Goal: Information Seeking & Learning: Learn about a topic

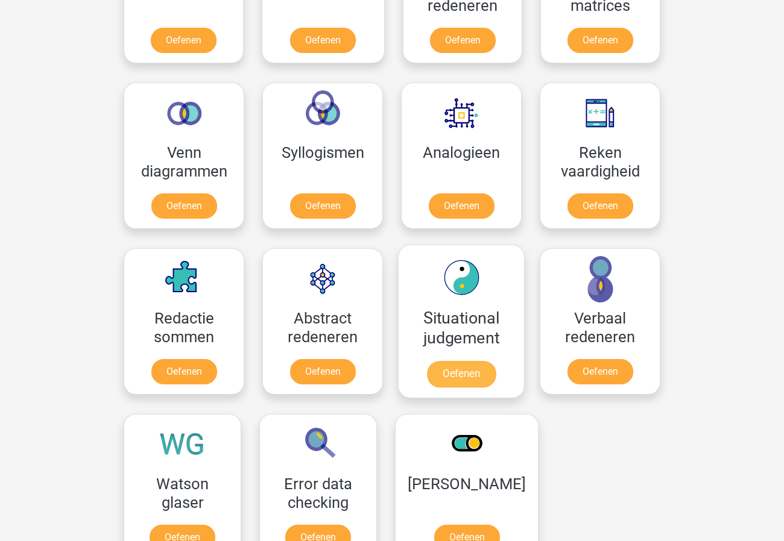
scroll to position [480, 0]
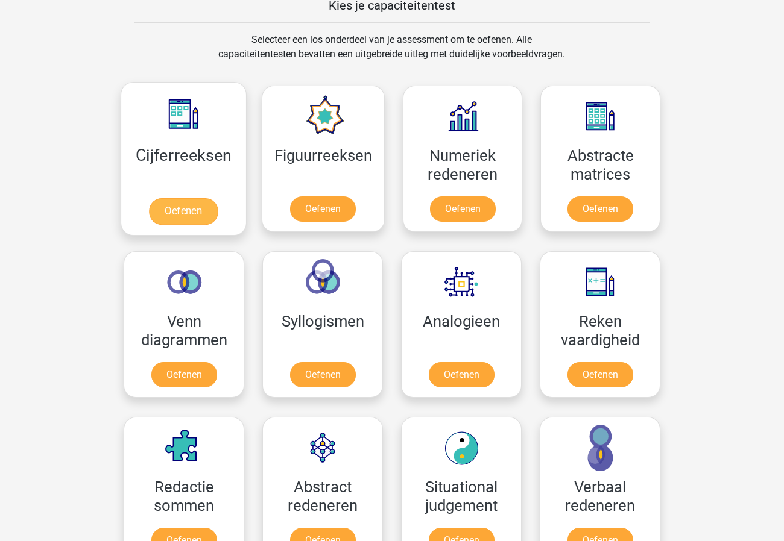
click at [179, 219] on link "Oefenen" at bounding box center [183, 211] width 69 height 27
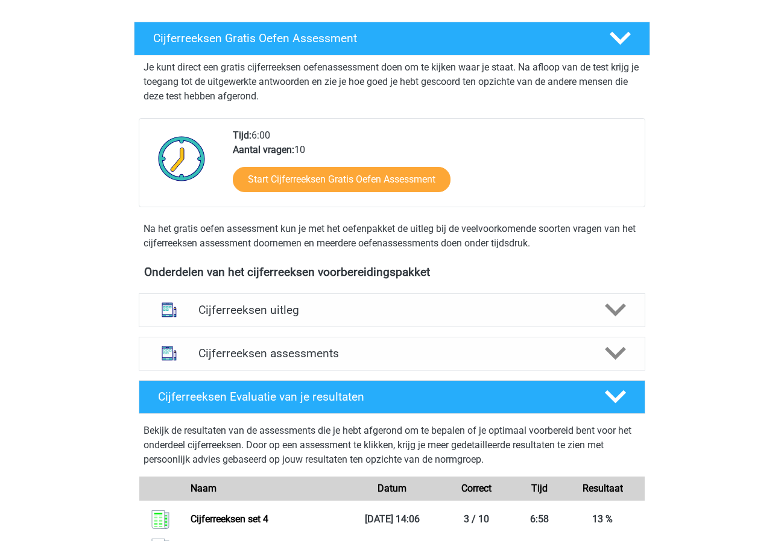
scroll to position [403, 0]
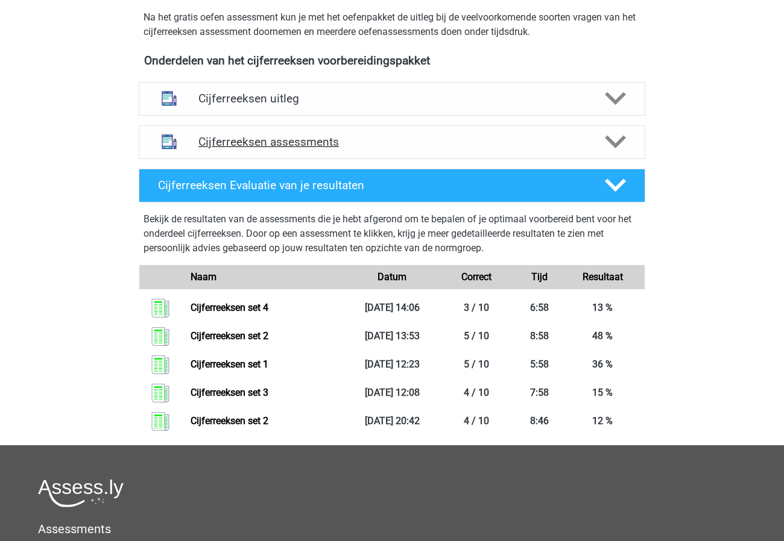
click at [307, 149] on h4 "Cijferreeksen assessments" at bounding box center [391, 142] width 387 height 14
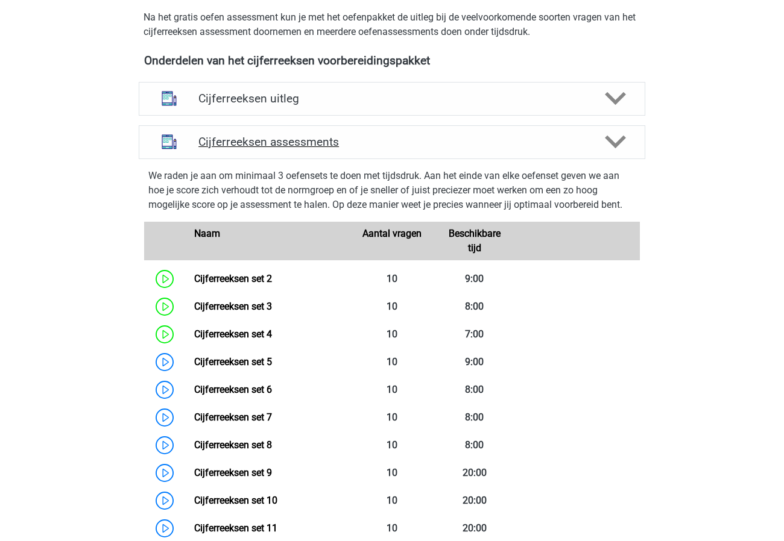
scroll to position [543, 0]
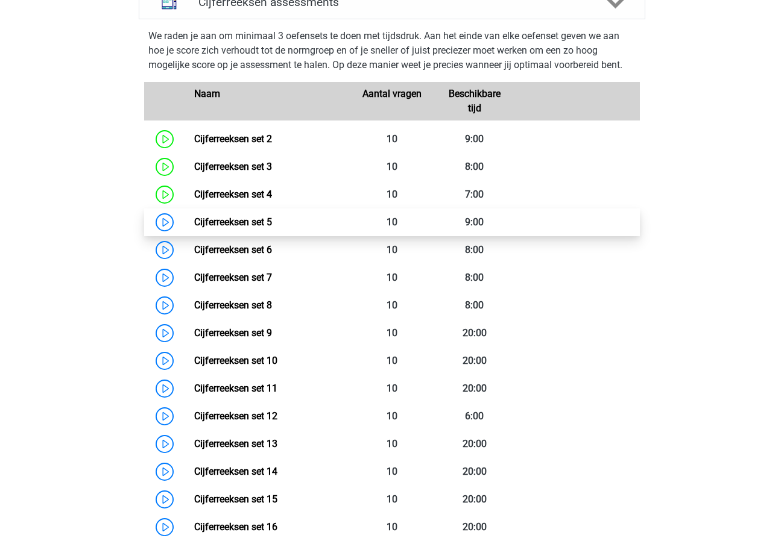
click at [227, 228] on link "Cijferreeksen set 5" at bounding box center [233, 221] width 78 height 11
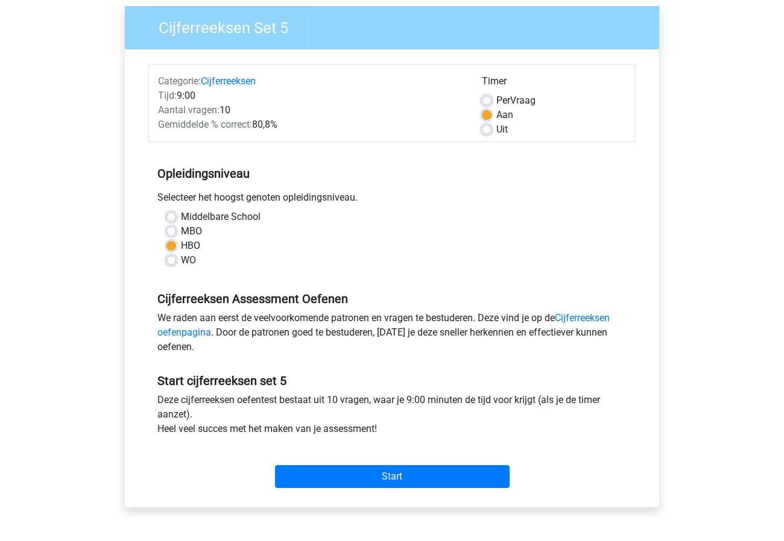
scroll to position [166, 0]
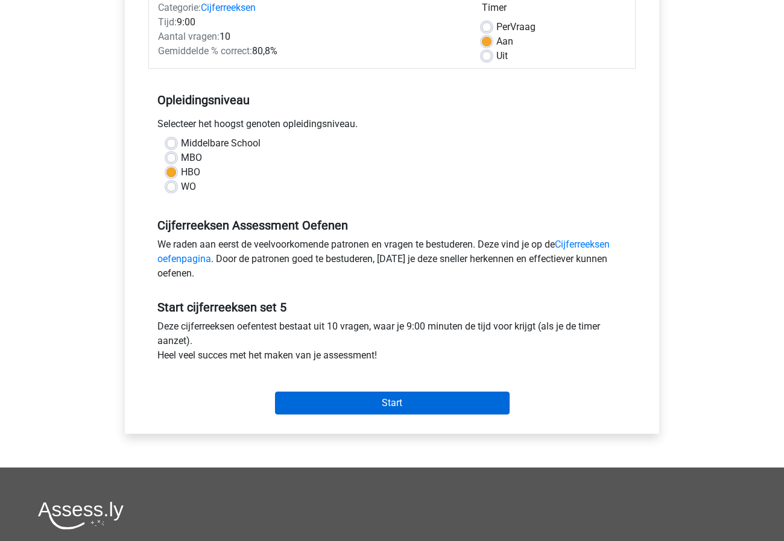
click at [365, 403] on input "Start" at bounding box center [392, 403] width 235 height 23
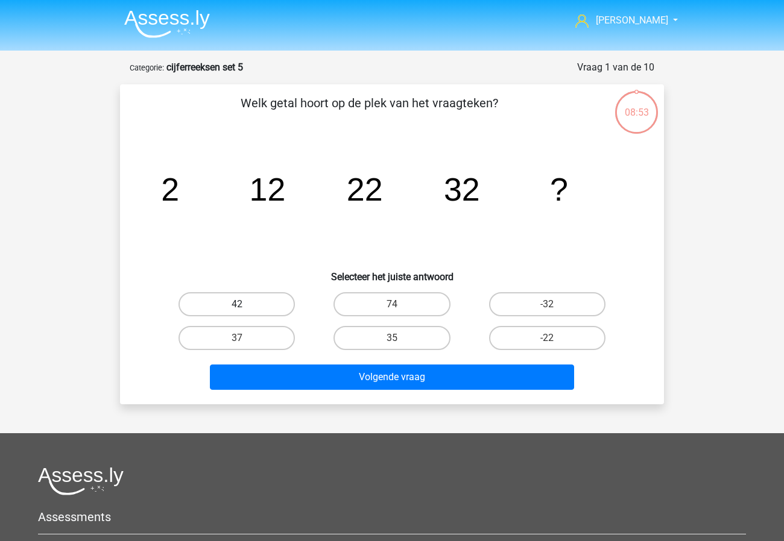
click at [230, 308] on label "42" at bounding box center [236, 304] width 116 height 24
click at [237, 308] on input "42" at bounding box center [241, 308] width 8 height 8
radio input "true"
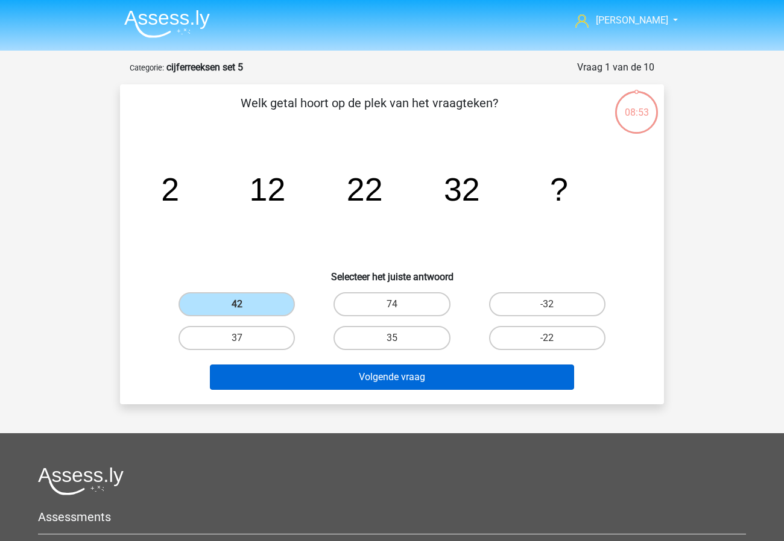
click at [296, 371] on button "Volgende vraag" at bounding box center [392, 377] width 365 height 25
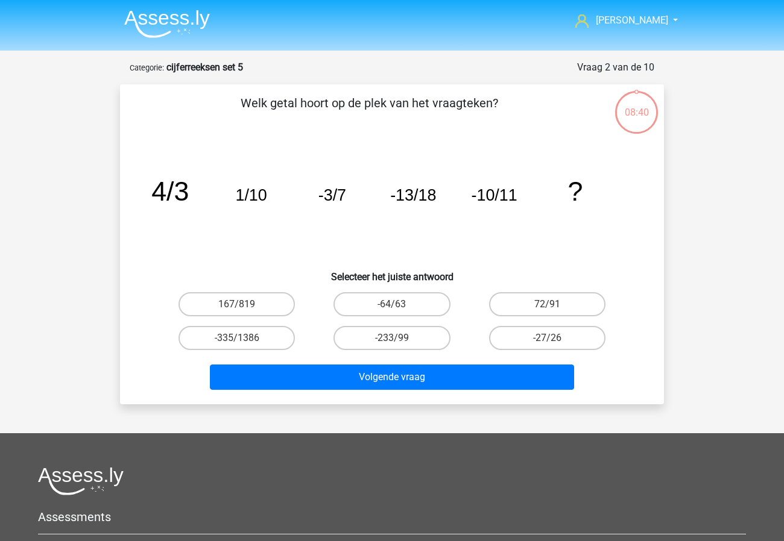
click at [411, 297] on label "-64/63" at bounding box center [391, 304] width 116 height 24
click at [400, 304] on input "-64/63" at bounding box center [396, 308] width 8 height 8
radio input "true"
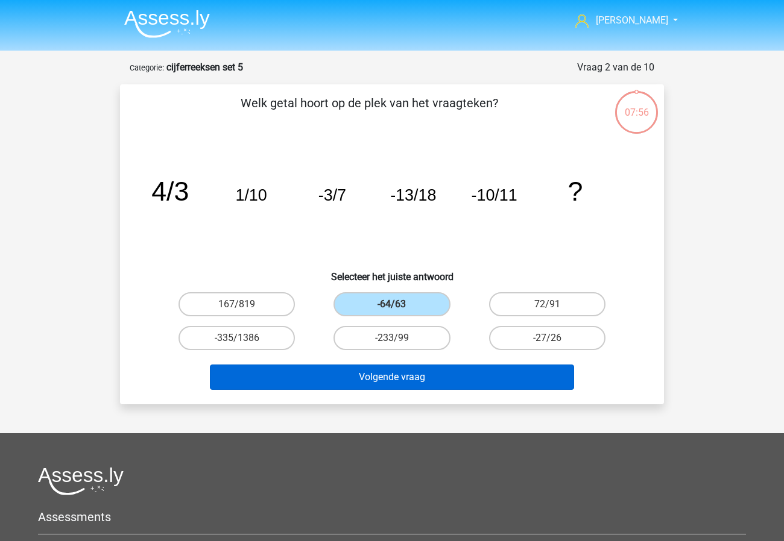
click at [421, 369] on button "Volgende vraag" at bounding box center [392, 377] width 365 height 25
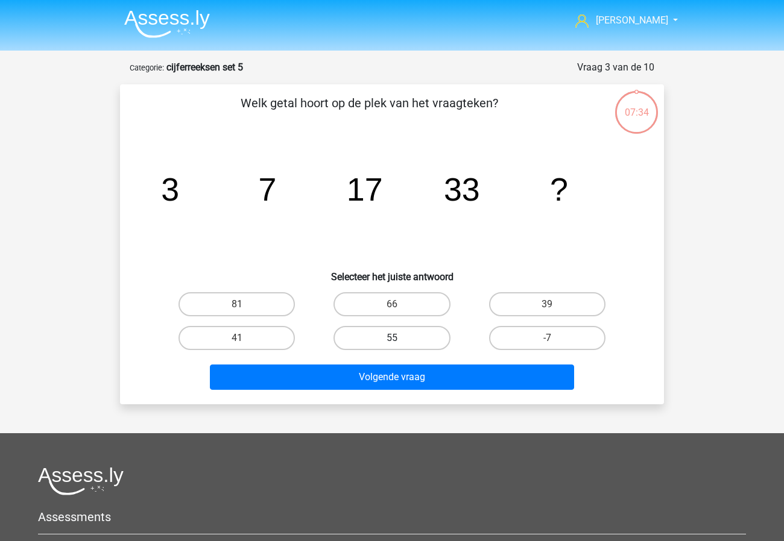
click at [380, 338] on label "55" at bounding box center [391, 338] width 116 height 24
click at [392, 338] on input "55" at bounding box center [396, 342] width 8 height 8
radio input "true"
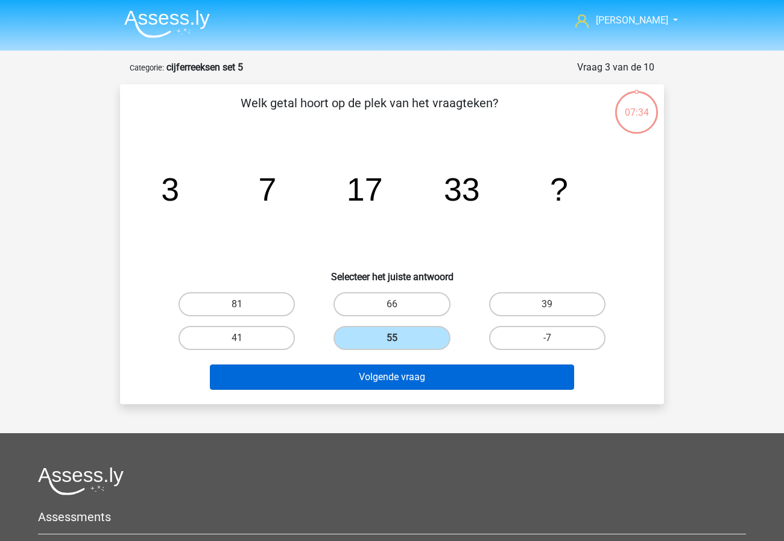
click at [385, 371] on button "Volgende vraag" at bounding box center [392, 377] width 365 height 25
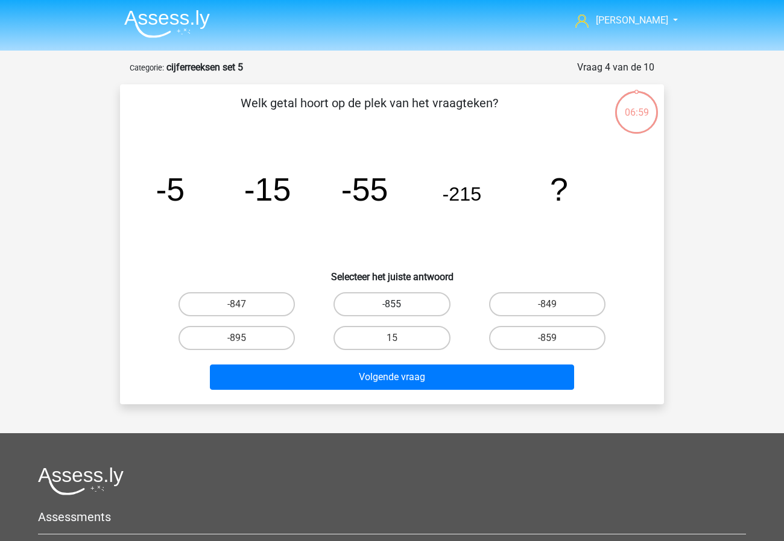
click at [427, 303] on label "-855" at bounding box center [391, 304] width 116 height 24
click at [400, 304] on input "-855" at bounding box center [396, 308] width 8 height 8
radio input "true"
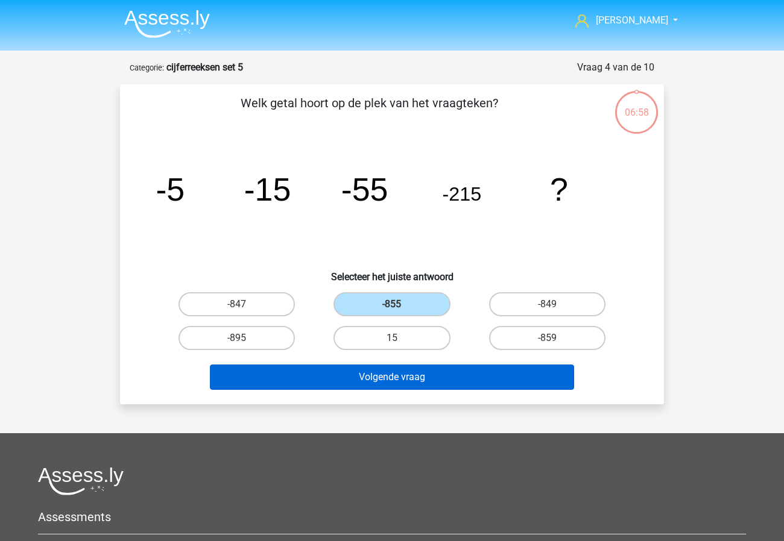
click at [411, 374] on button "Volgende vraag" at bounding box center [392, 377] width 365 height 25
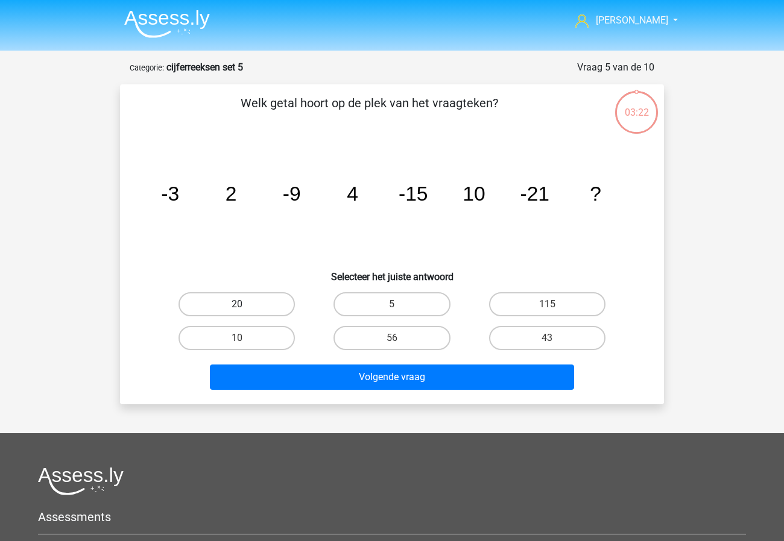
click at [228, 300] on label "20" at bounding box center [236, 304] width 116 height 24
click at [237, 304] on input "20" at bounding box center [241, 308] width 8 height 8
radio input "true"
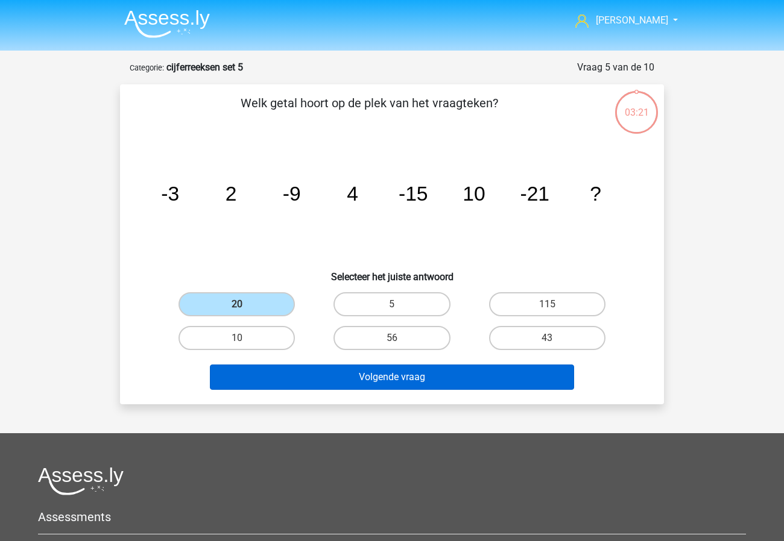
click at [405, 374] on button "Volgende vraag" at bounding box center [392, 377] width 365 height 25
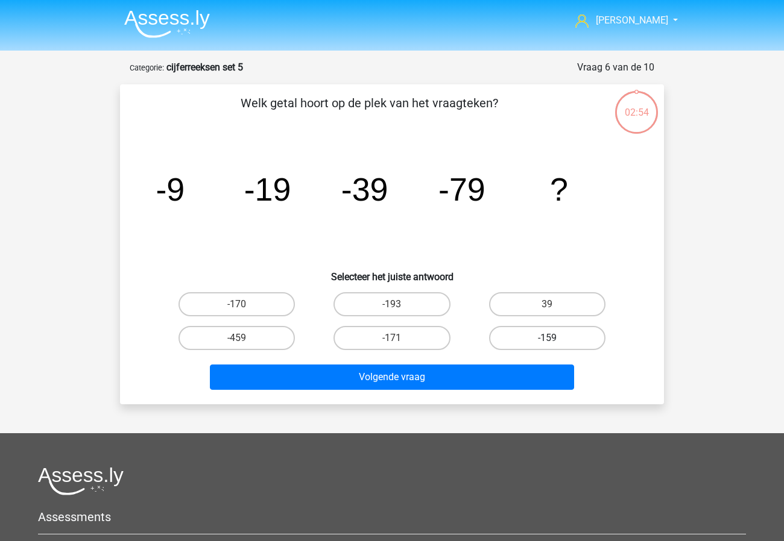
click at [569, 341] on label "-159" at bounding box center [547, 338] width 116 height 24
click at [555, 341] on input "-159" at bounding box center [551, 342] width 8 height 8
radio input "true"
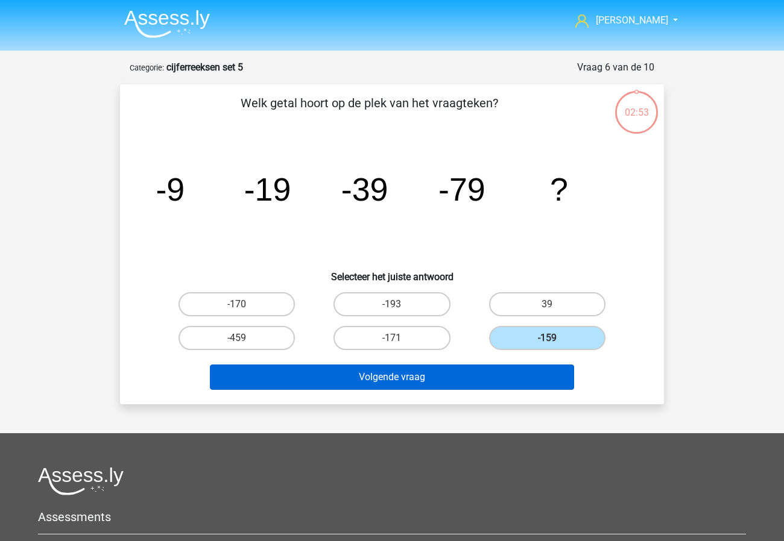
click at [521, 376] on button "Volgende vraag" at bounding box center [392, 377] width 365 height 25
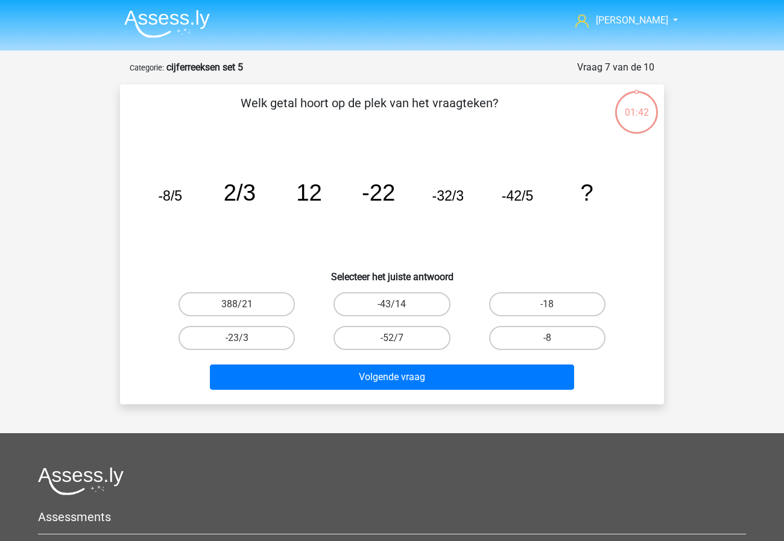
click at [391, 339] on div "-52/7" at bounding box center [391, 338] width 145 height 24
click at [393, 342] on input "-52/7" at bounding box center [396, 342] width 8 height 8
radio input "true"
click at [441, 475] on div at bounding box center [392, 481] width 708 height 28
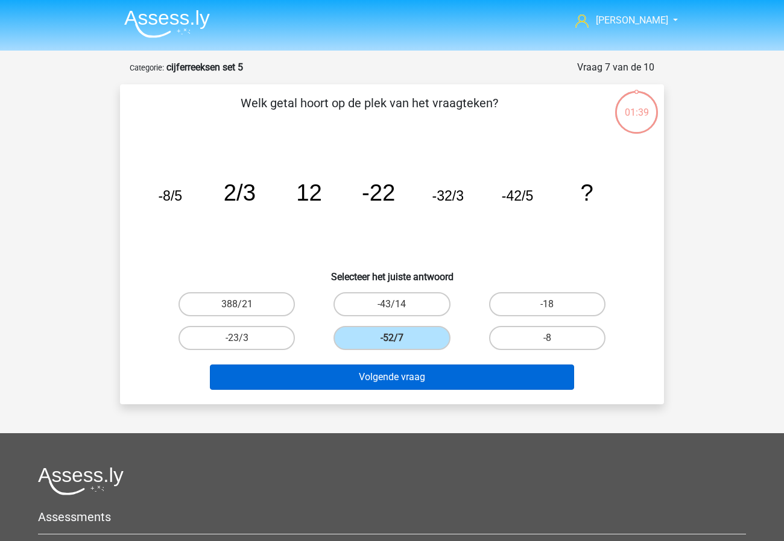
click at [414, 380] on button "Volgende vraag" at bounding box center [392, 377] width 365 height 25
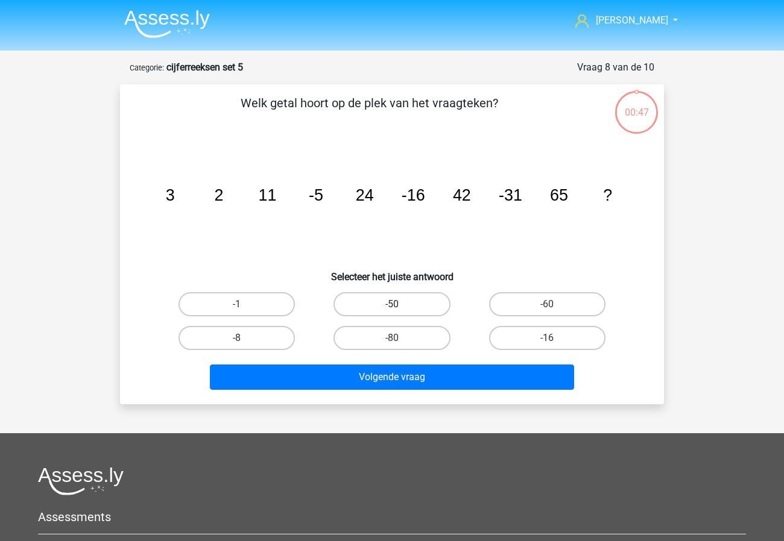
click at [415, 301] on label "-50" at bounding box center [391, 304] width 116 height 24
click at [400, 304] on input "-50" at bounding box center [396, 308] width 8 height 8
radio input "true"
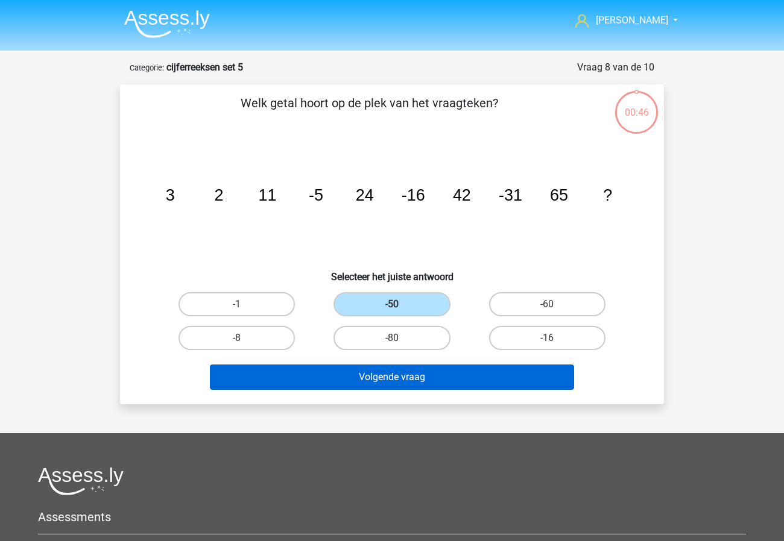
click at [438, 371] on button "Volgende vraag" at bounding box center [392, 377] width 365 height 25
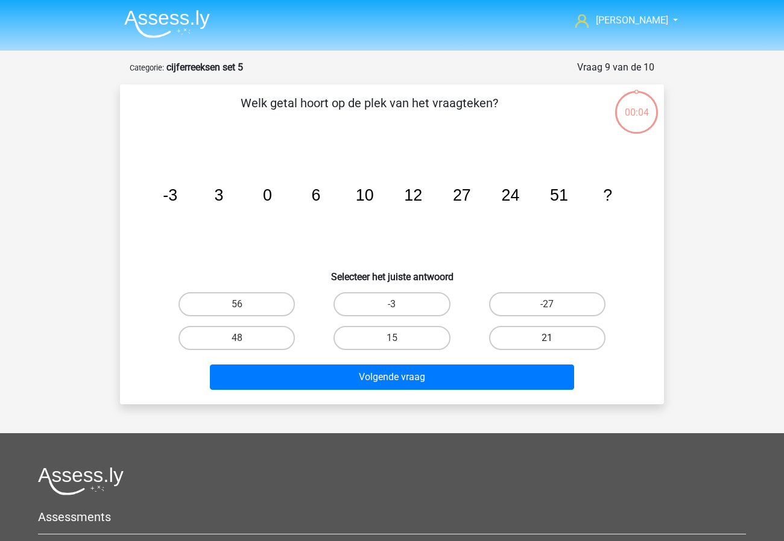
click at [530, 336] on label "21" at bounding box center [547, 338] width 116 height 24
click at [547, 338] on input "21" at bounding box center [551, 342] width 8 height 8
radio input "true"
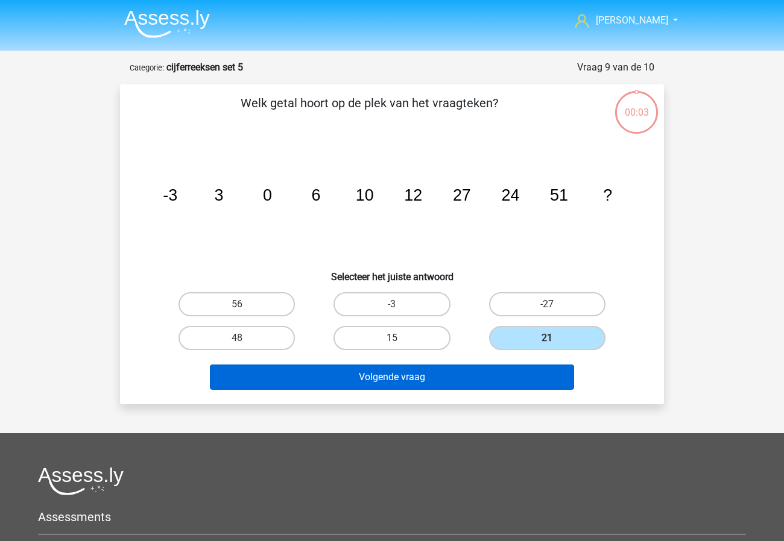
click at [490, 385] on button "Volgende vraag" at bounding box center [392, 377] width 365 height 25
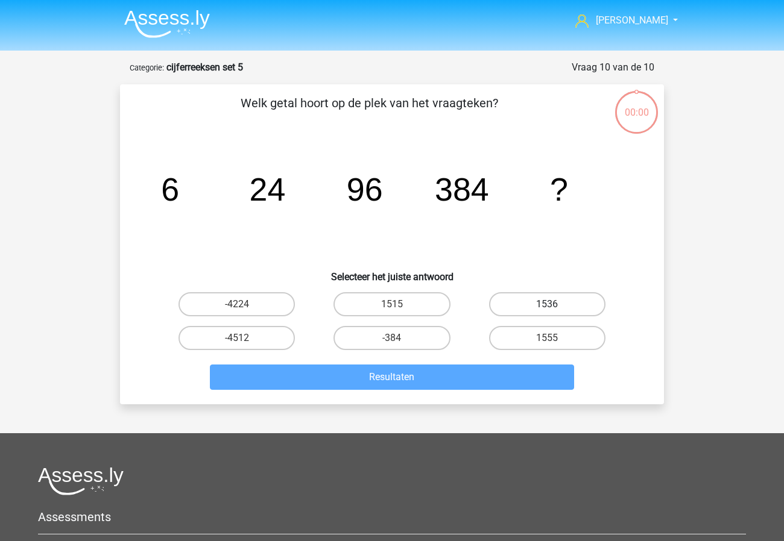
click at [543, 305] on label "1536" at bounding box center [547, 304] width 116 height 24
click at [547, 305] on input "1536" at bounding box center [551, 308] width 8 height 8
radio input "true"
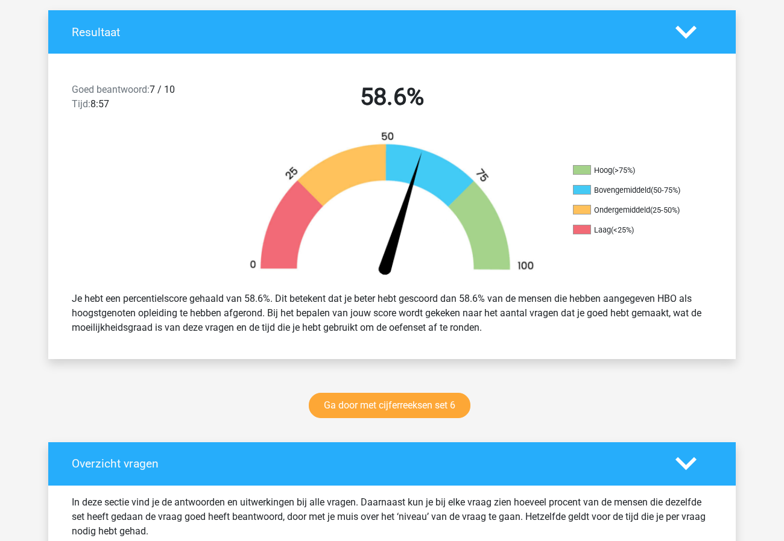
scroll to position [528, 0]
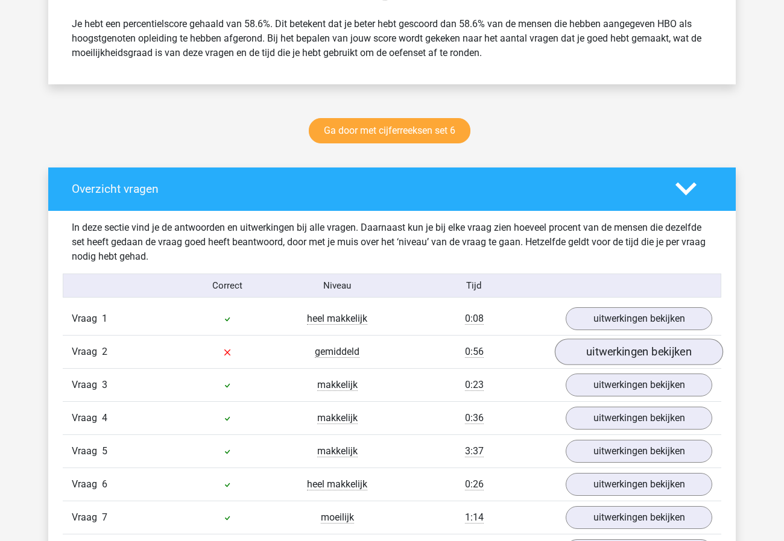
click at [620, 357] on link "uitwerkingen bekijken" at bounding box center [639, 352] width 168 height 27
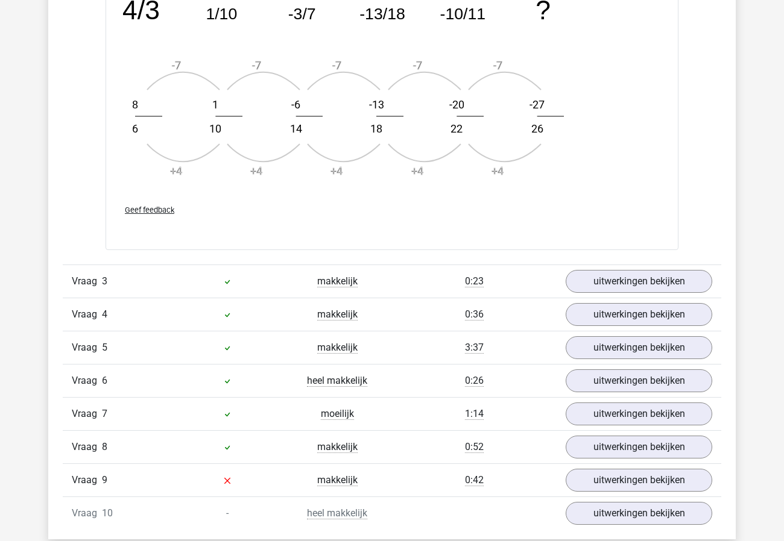
scroll to position [1471, 0]
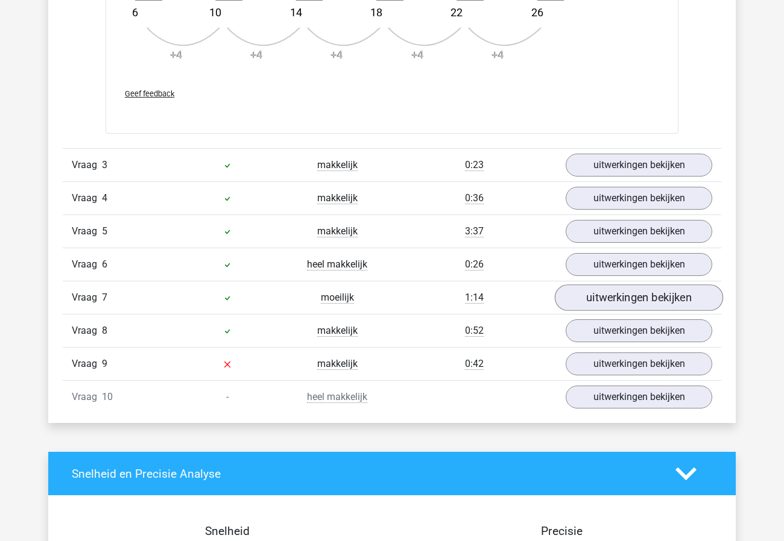
click at [635, 292] on link "uitwerkingen bekijken" at bounding box center [639, 298] width 168 height 27
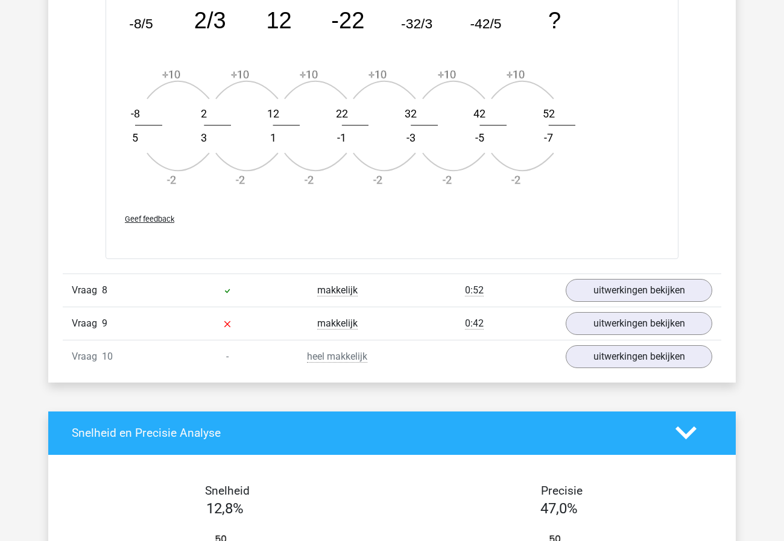
scroll to position [2301, 0]
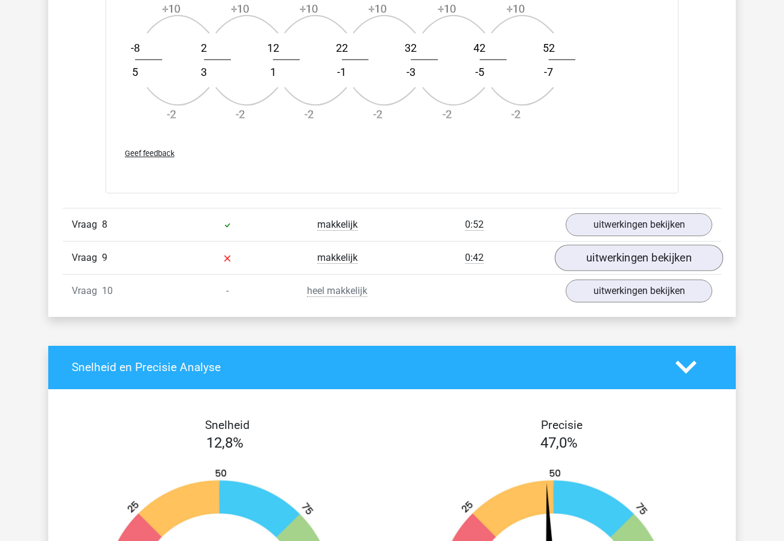
click at [655, 259] on link "uitwerkingen bekijken" at bounding box center [639, 258] width 168 height 27
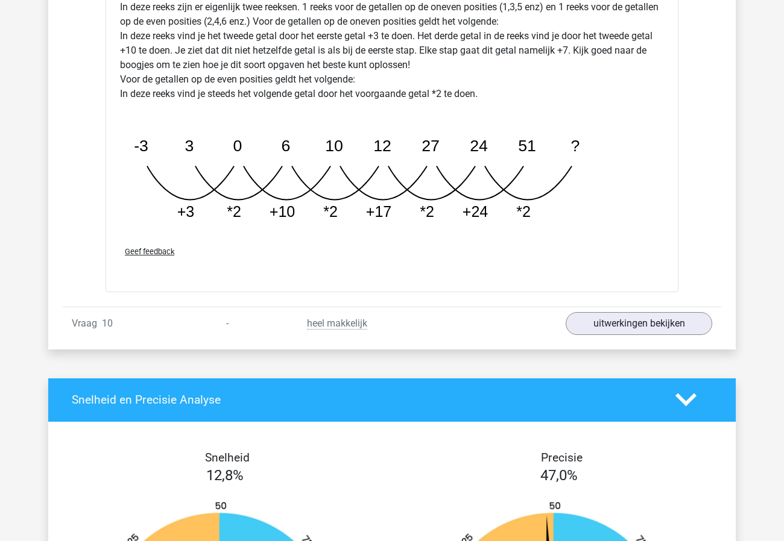
scroll to position [2985, 0]
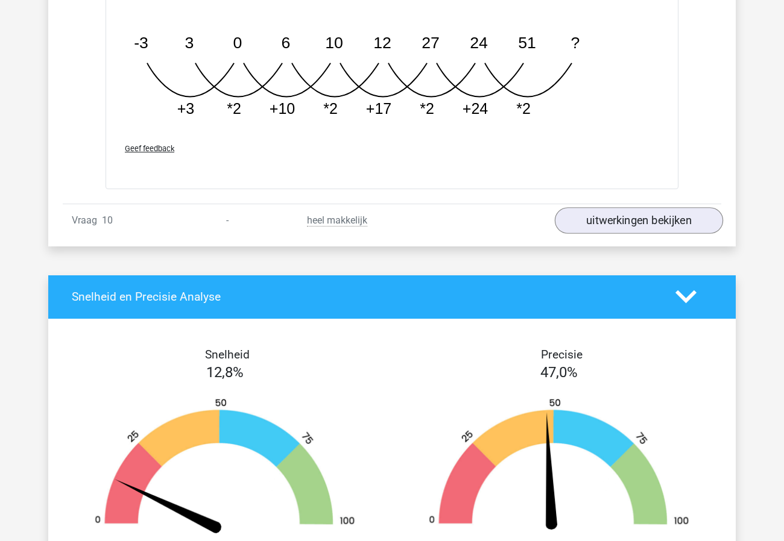
click at [669, 218] on link "uitwerkingen bekijken" at bounding box center [639, 220] width 168 height 27
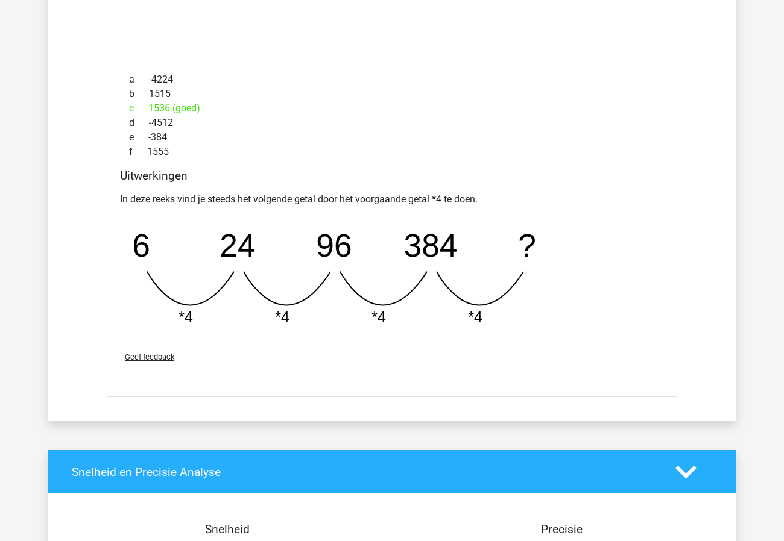
scroll to position [3369, 0]
